Goal: Task Accomplishment & Management: Manage account settings

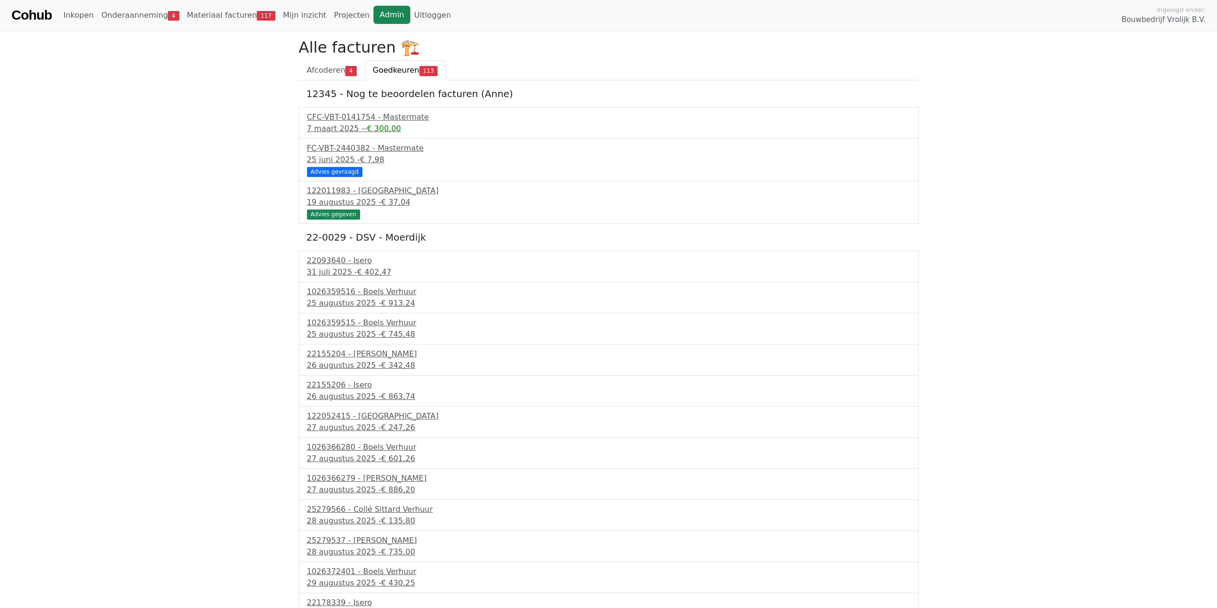
click at [374, 11] on link "Admin" at bounding box center [392, 15] width 37 height 18
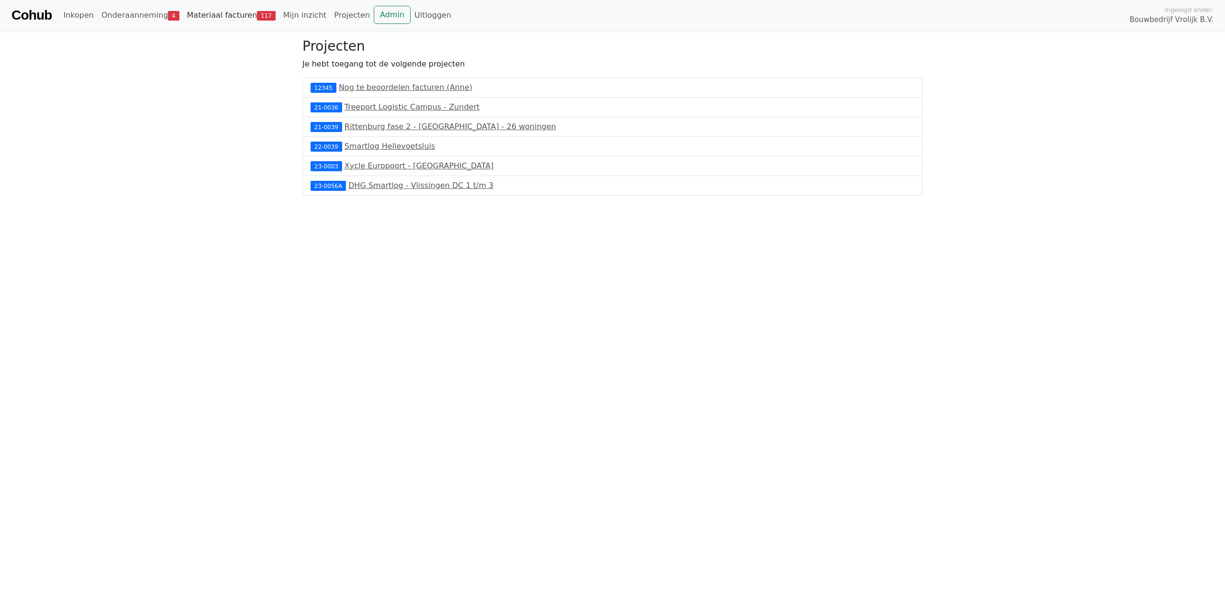
click at [220, 17] on link "Materiaal facturen 117" at bounding box center [231, 15] width 96 height 19
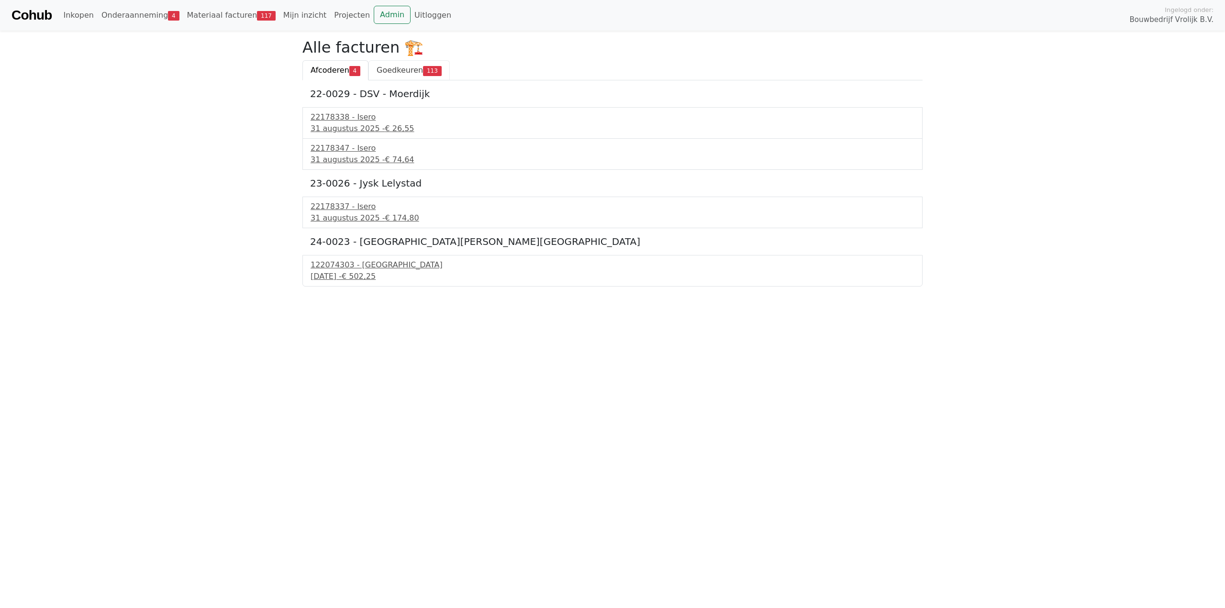
click at [389, 80] on link "Goedkeuren 113" at bounding box center [408, 70] width 81 height 20
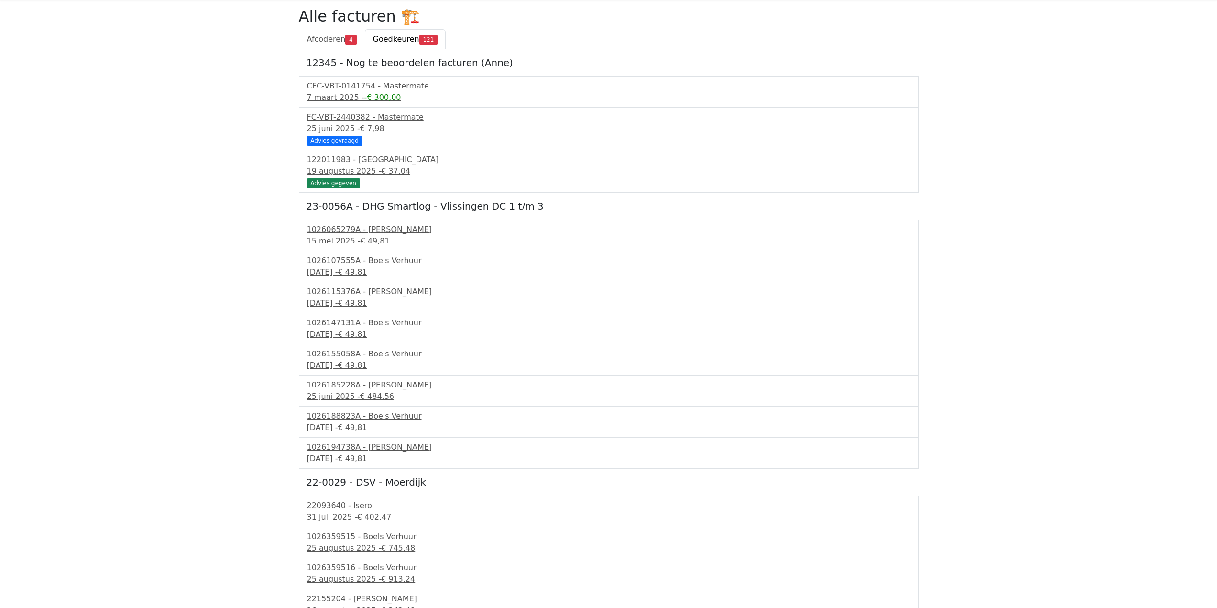
scroll to position [48, 0]
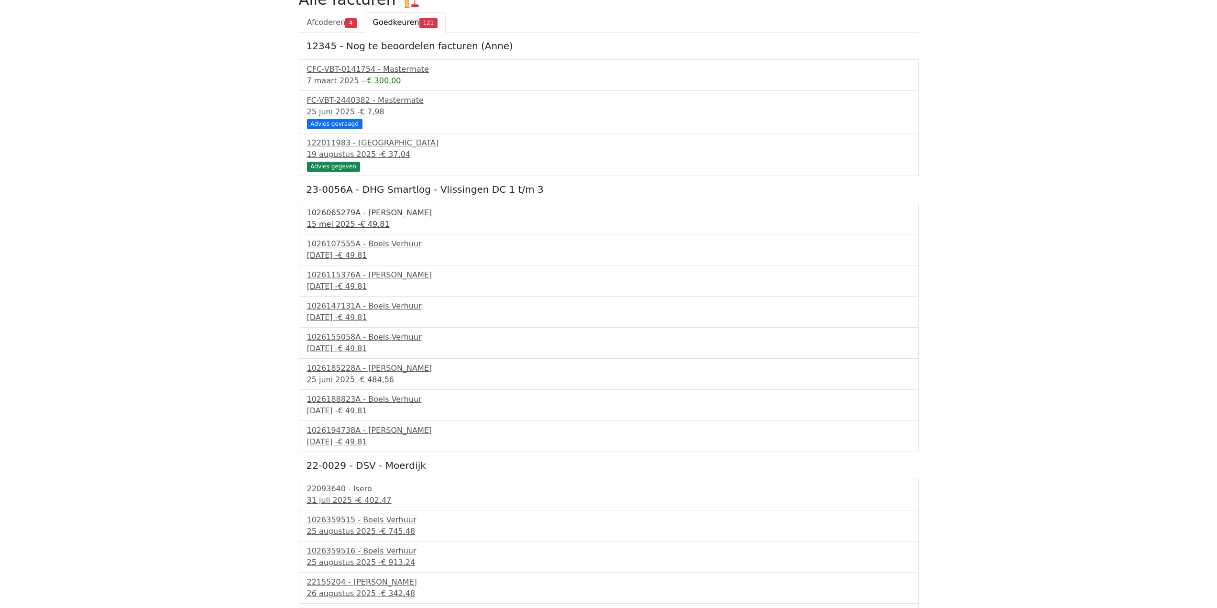
click at [368, 212] on div "1026065279A - Boels Verhuur" at bounding box center [609, 212] width 604 height 11
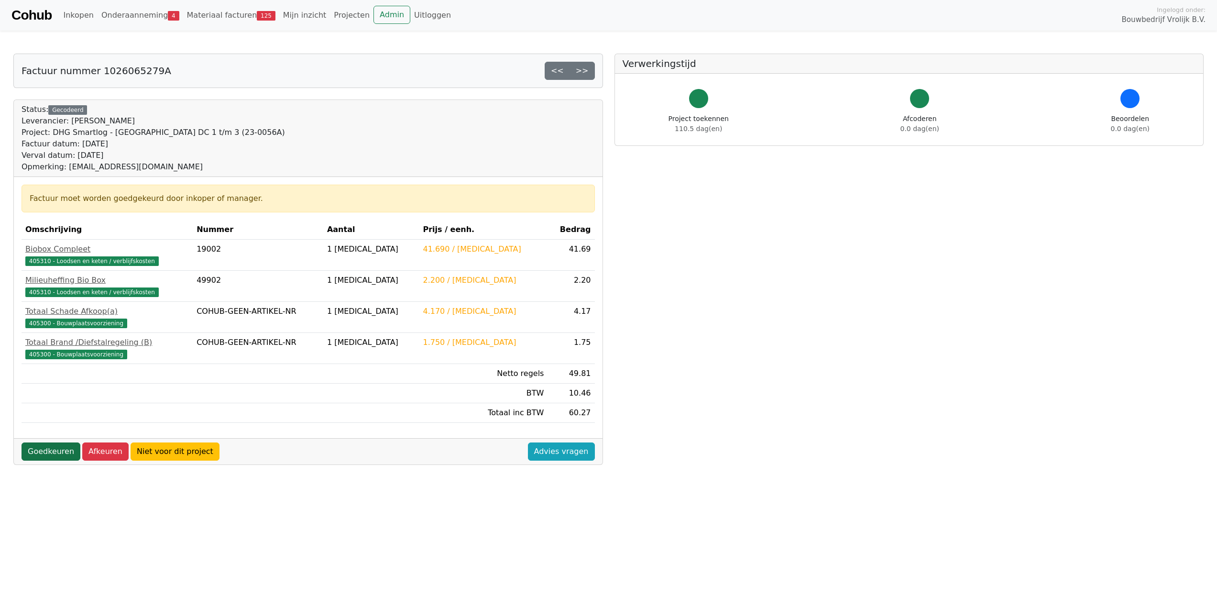
click at [55, 453] on link "Goedkeuren" at bounding box center [51, 451] width 59 height 18
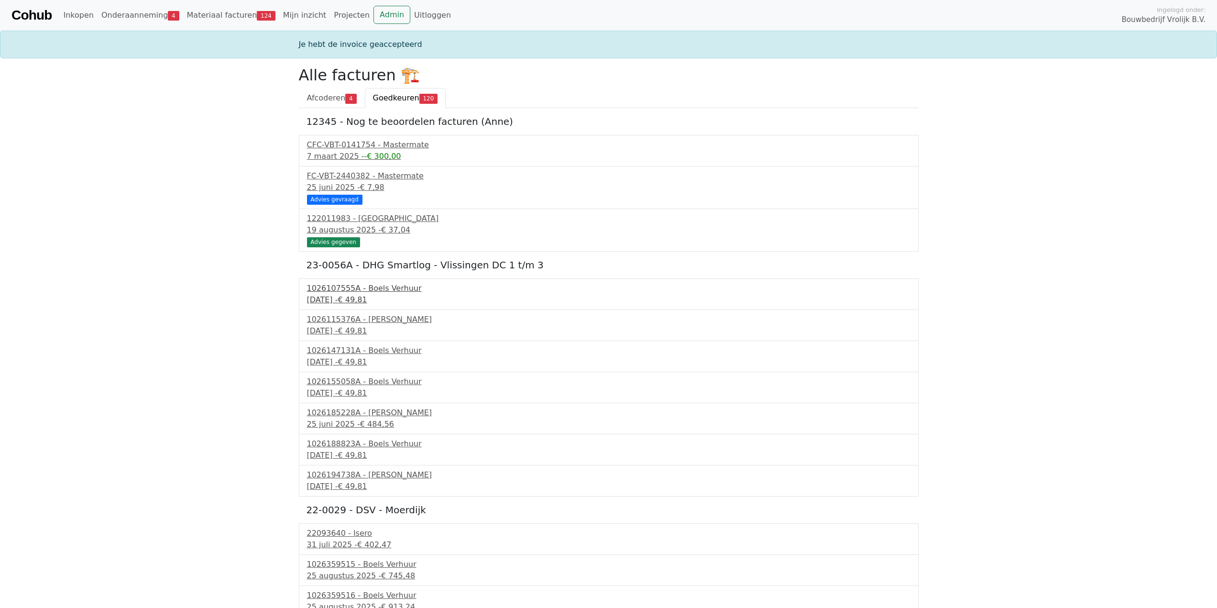
click at [355, 303] on div "29 mei 2025 - € 49,81" at bounding box center [609, 299] width 604 height 11
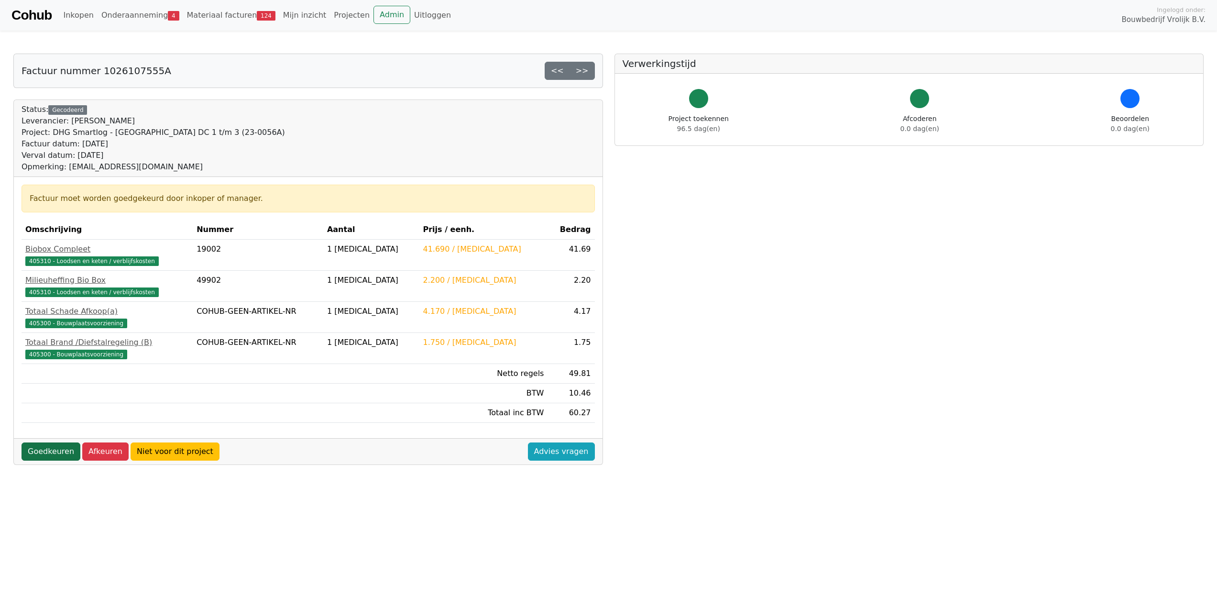
click at [53, 448] on link "Goedkeuren" at bounding box center [51, 451] width 59 height 18
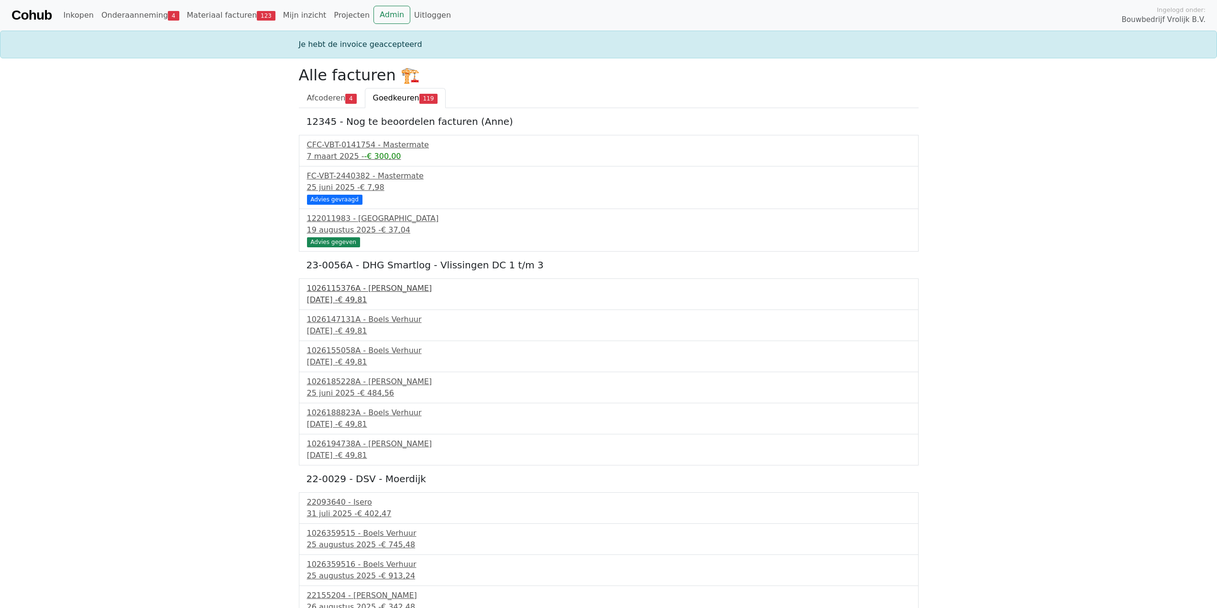
click at [363, 299] on span "€ 49,81" at bounding box center [352, 299] width 29 height 9
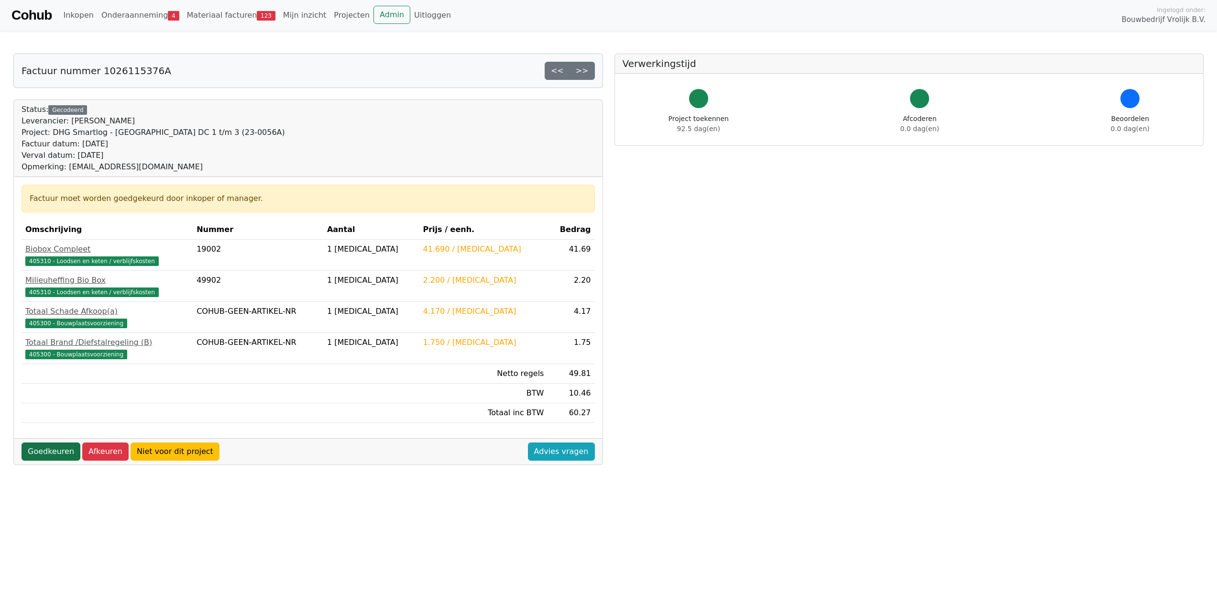
click at [33, 454] on link "Goedkeuren" at bounding box center [51, 451] width 59 height 18
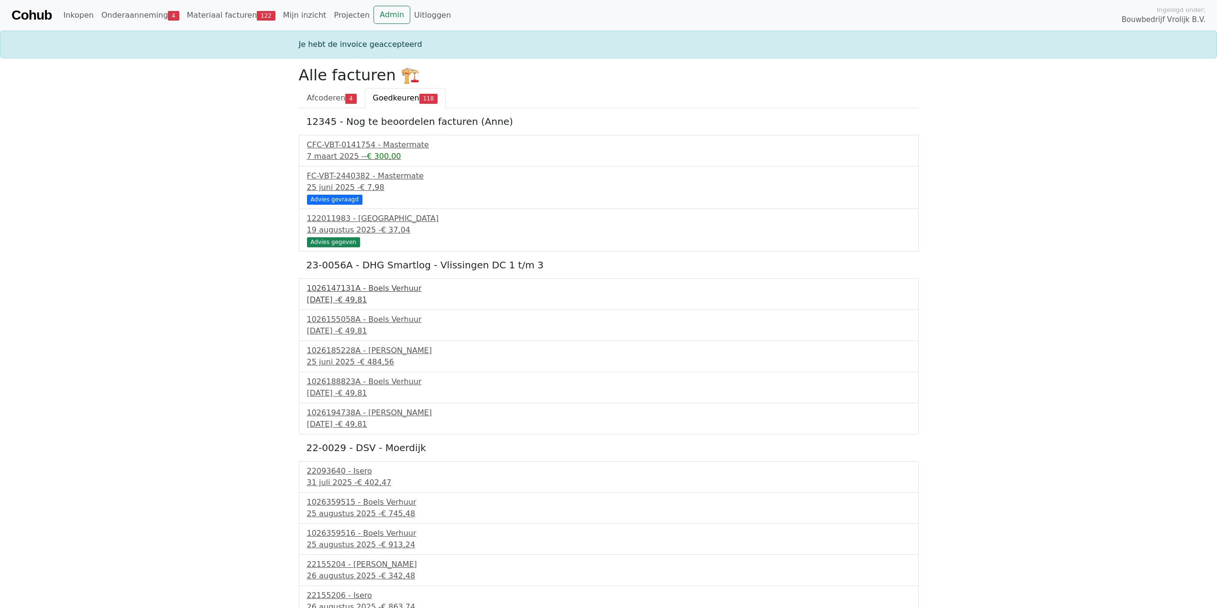
click at [365, 294] on div "12 juni 2025 - € 49,81" at bounding box center [609, 299] width 604 height 11
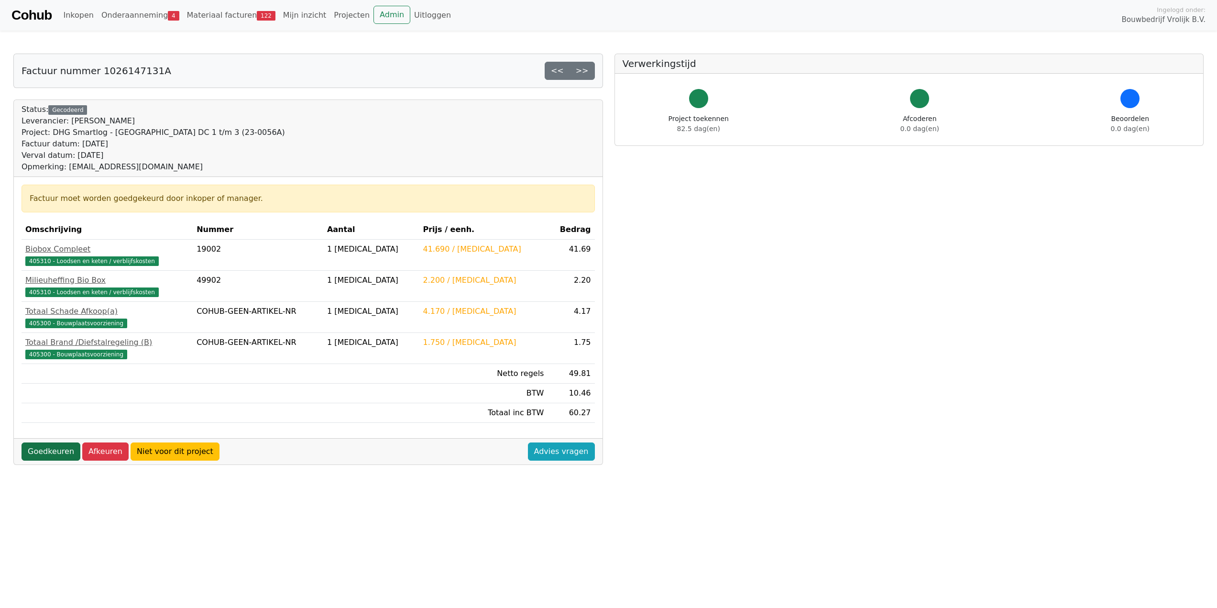
click at [56, 455] on link "Goedkeuren" at bounding box center [51, 451] width 59 height 18
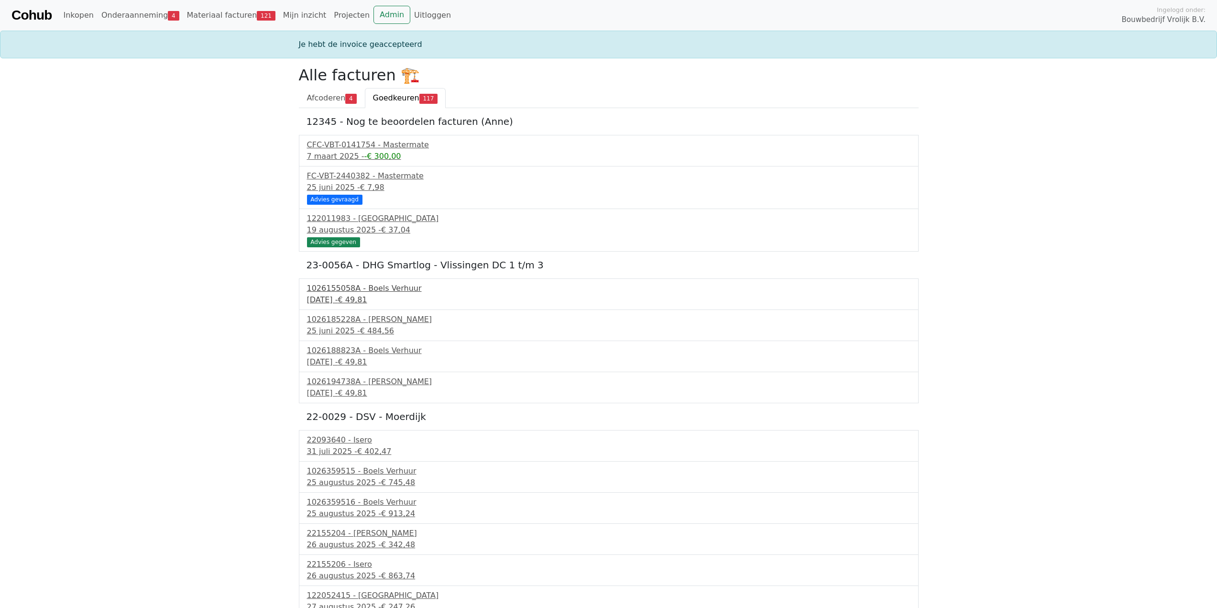
click at [354, 296] on div "17 juni 2025 - € 49,81" at bounding box center [609, 299] width 604 height 11
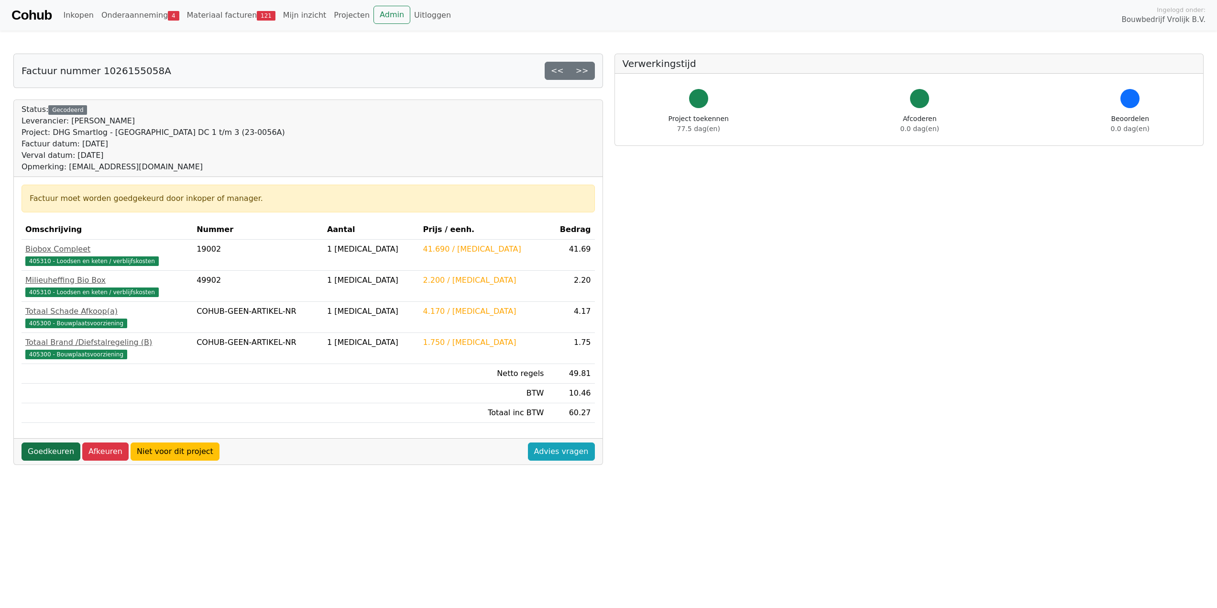
click at [48, 449] on link "Goedkeuren" at bounding box center [51, 451] width 59 height 18
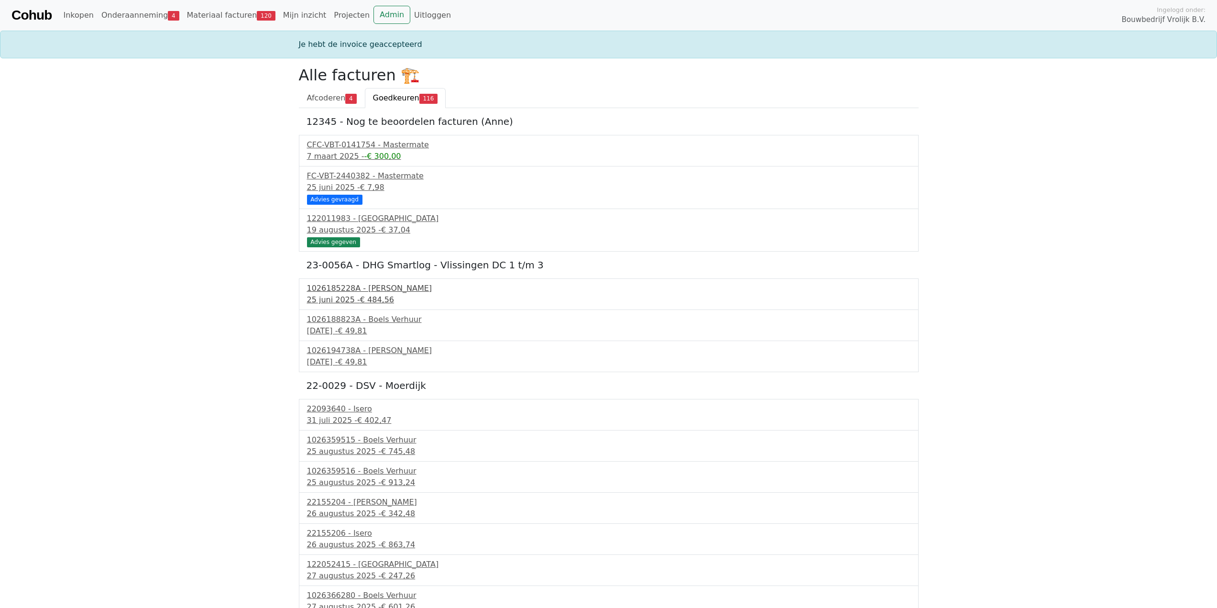
click at [360, 299] on span "€ 484,56" at bounding box center [377, 299] width 34 height 9
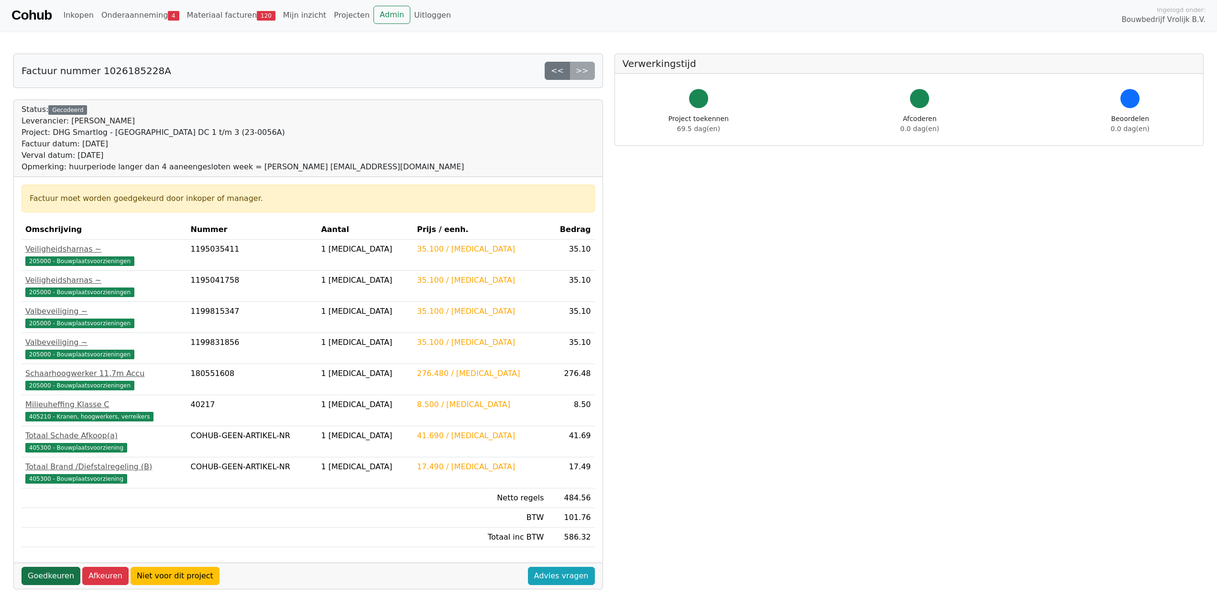
click at [47, 570] on link "Goedkeuren" at bounding box center [51, 576] width 59 height 18
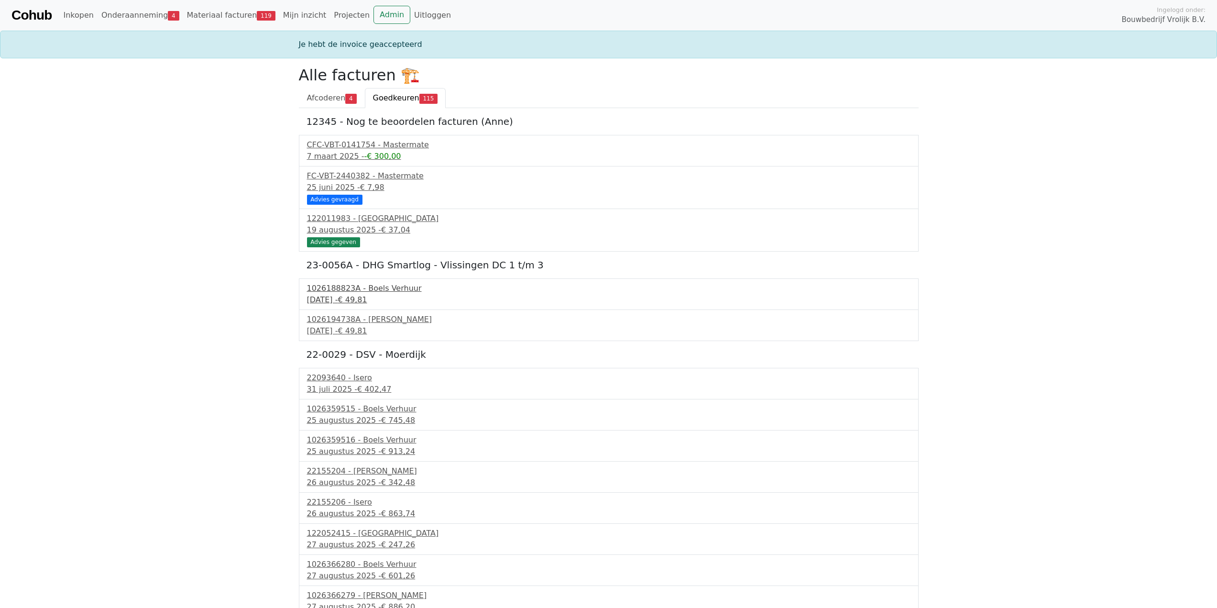
click at [345, 294] on div "26 juni 2025 - € 49,81" at bounding box center [609, 299] width 604 height 11
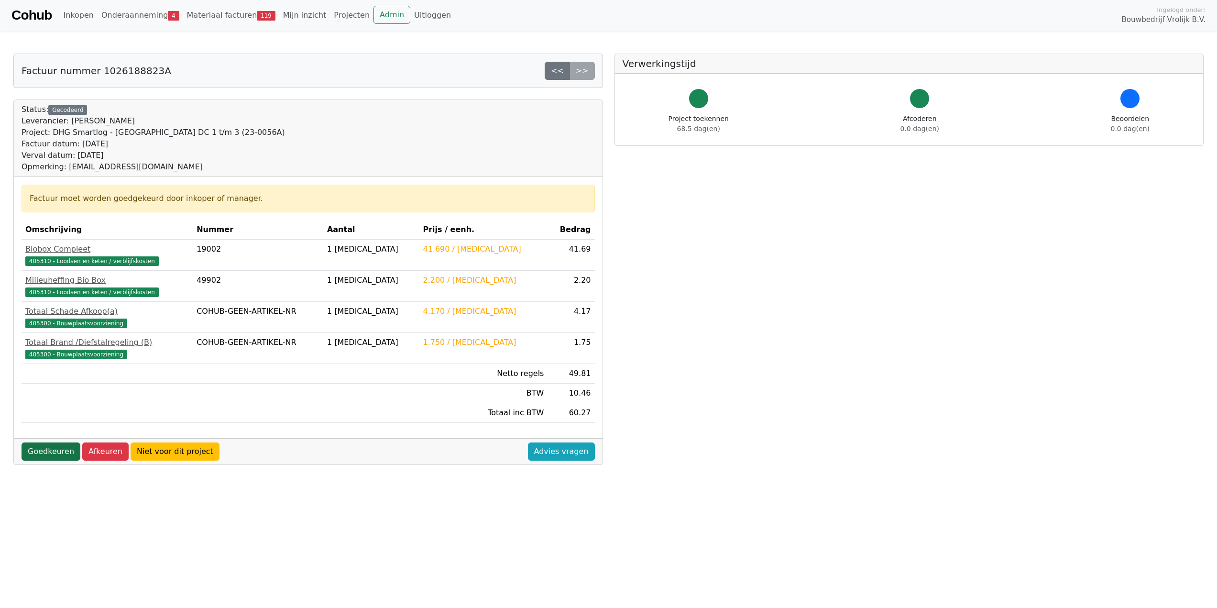
click at [45, 442] on div "Goedkeuren Afkeuren Niet voor dit project Advies vragen" at bounding box center [308, 451] width 589 height 26
click at [45, 453] on link "Goedkeuren" at bounding box center [51, 451] width 59 height 18
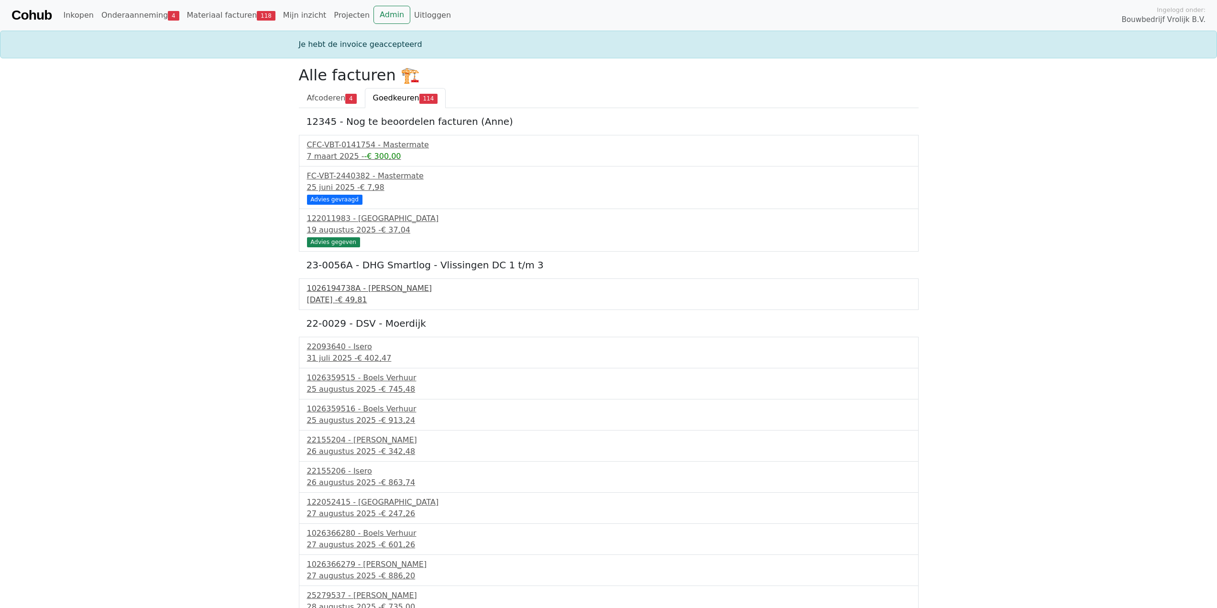
click at [364, 291] on div "1026194738A - Boels Verhuur" at bounding box center [609, 288] width 604 height 11
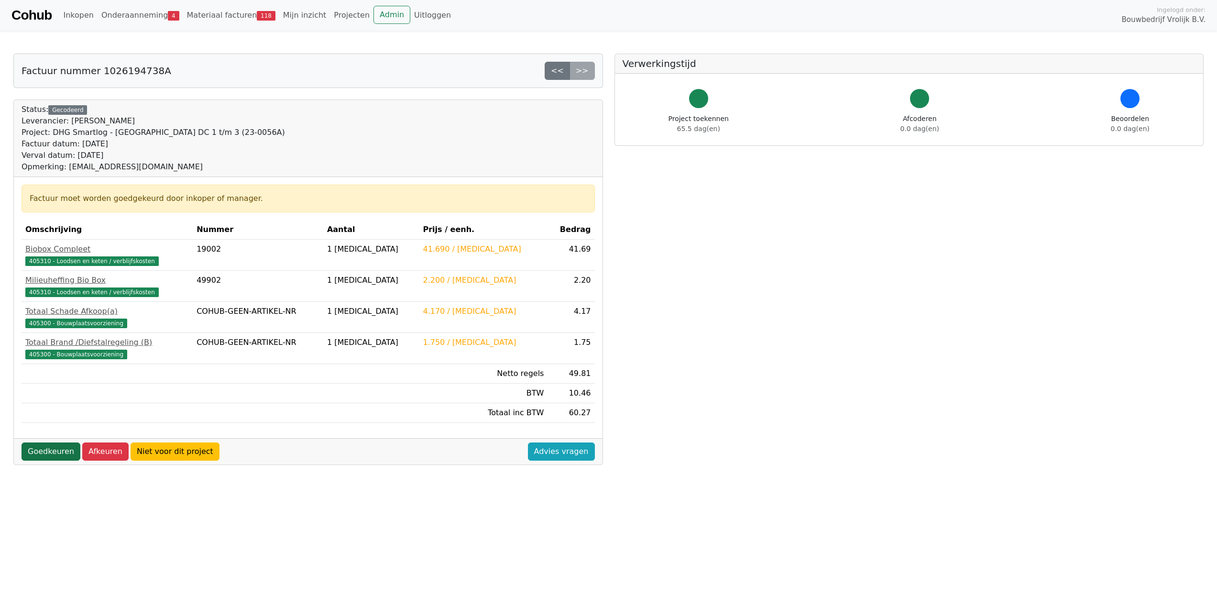
click at [40, 455] on link "Goedkeuren" at bounding box center [51, 451] width 59 height 18
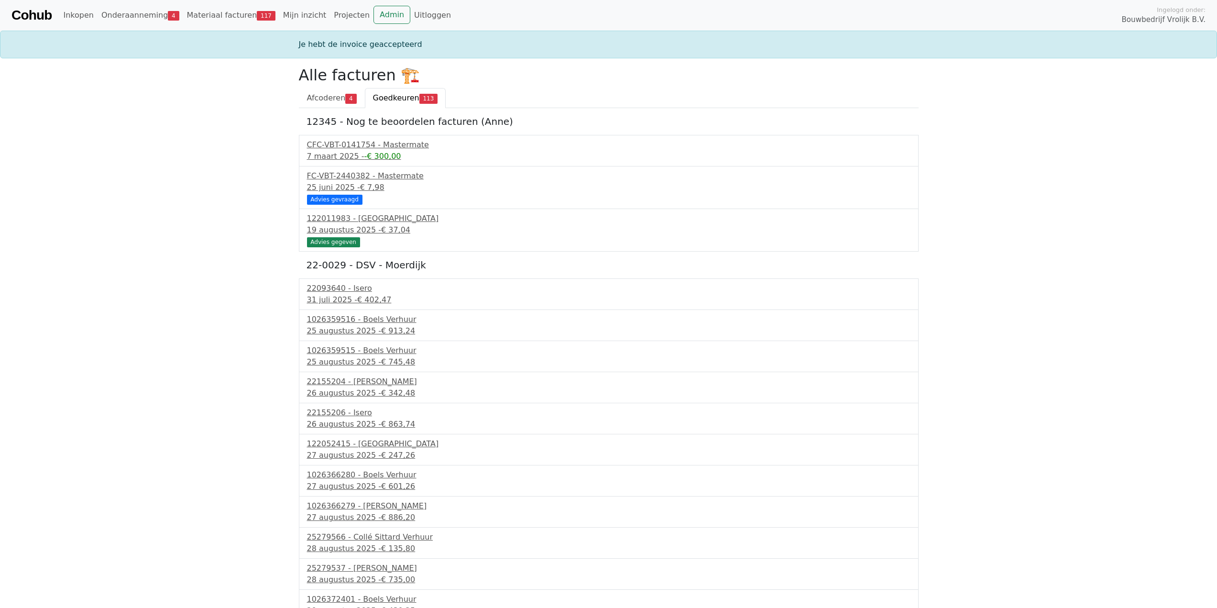
drag, startPoint x: 232, startPoint y: 515, endPoint x: 238, endPoint y: 131, distance: 383.7
click at [345, 96] on span "4" at bounding box center [350, 99] width 11 height 10
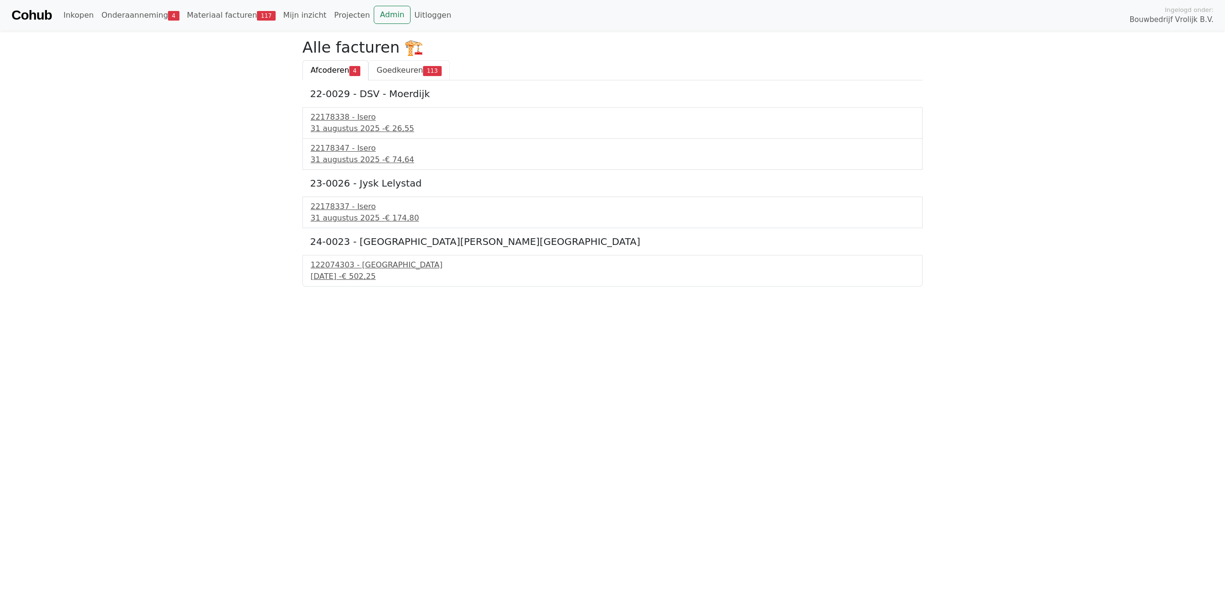
click at [423, 67] on span "113" at bounding box center [432, 71] width 19 height 10
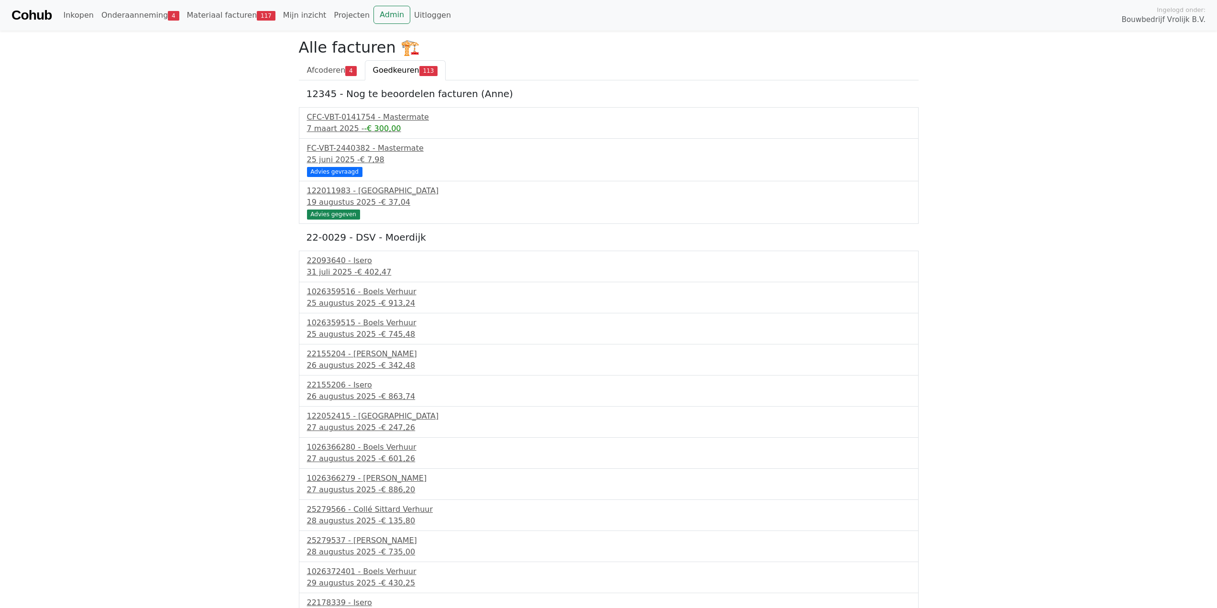
click at [340, 16] on link "Projecten" at bounding box center [352, 15] width 44 height 19
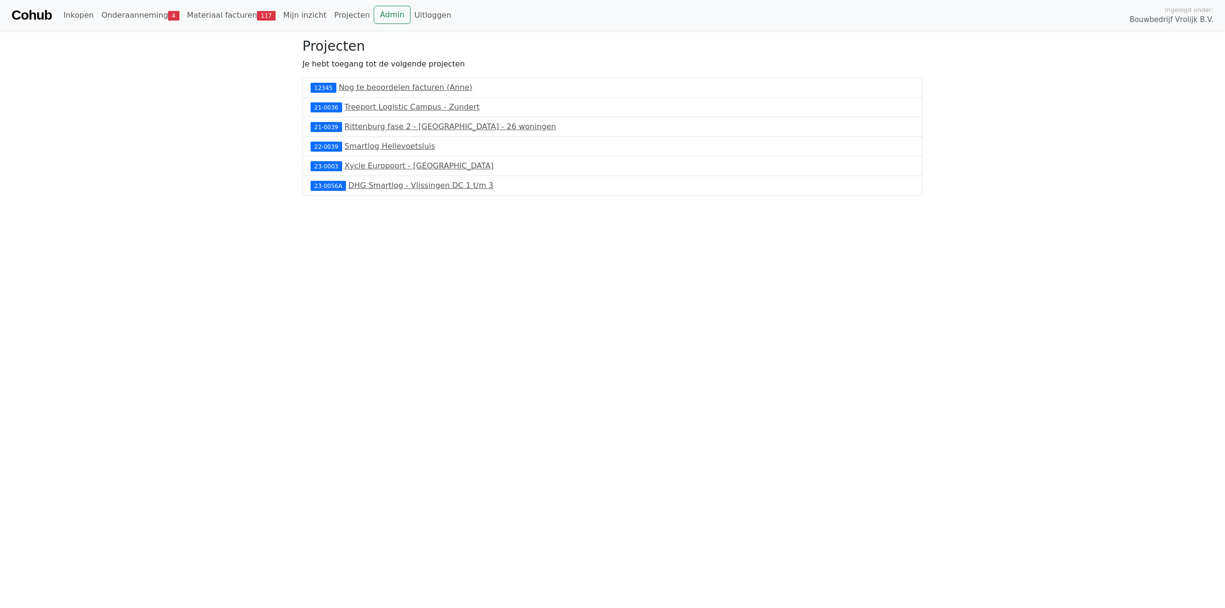
click at [374, 16] on link "Admin" at bounding box center [392, 15] width 37 height 18
